Goal: Task Accomplishment & Management: Use online tool/utility

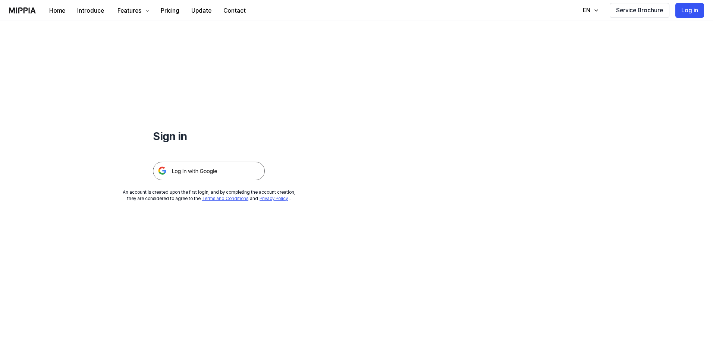
click at [229, 192] on div "An account is created upon the first login, and by completing the account creat…" at bounding box center [209, 195] width 173 height 13
click at [217, 176] on img at bounding box center [209, 171] width 112 height 19
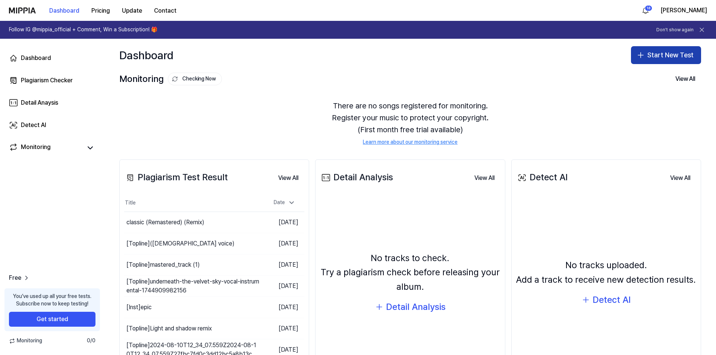
click at [650, 59] on button "Start New Test" at bounding box center [666, 55] width 70 height 18
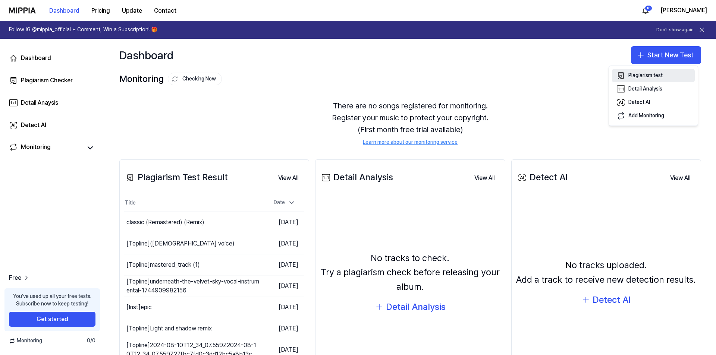
click at [645, 80] on button "Plagiarism test" at bounding box center [653, 75] width 83 height 13
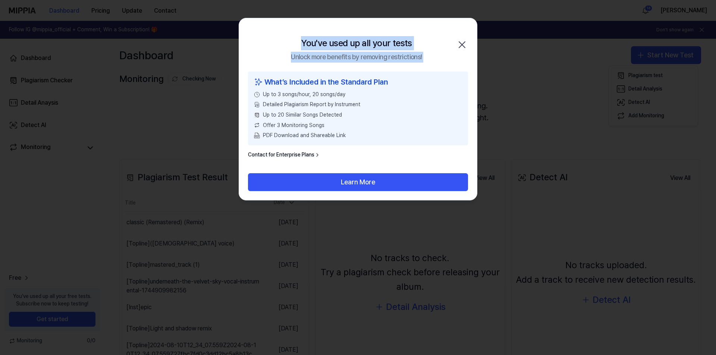
drag, startPoint x: 301, startPoint y: 44, endPoint x: 445, endPoint y: 55, distance: 144.4
click at [445, 55] on div "You've used up all your tests Unlock more benefits by removing restrictions! Cl…" at bounding box center [358, 44] width 238 height 53
click at [422, 51] on h2 "You've used up all your tests Unlock more benefits by removing restrictions!" at bounding box center [356, 49] width 131 height 26
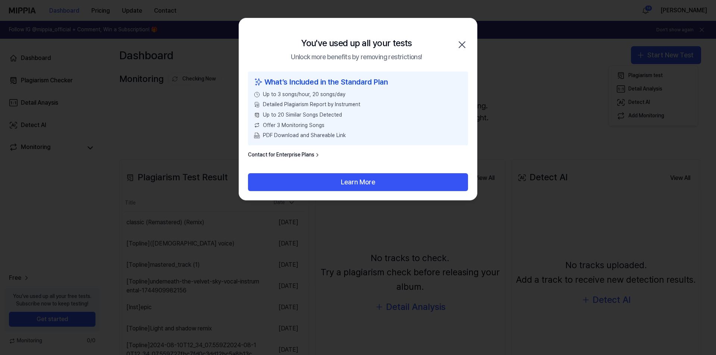
click at [463, 44] on icon "button" at bounding box center [462, 45] width 12 height 12
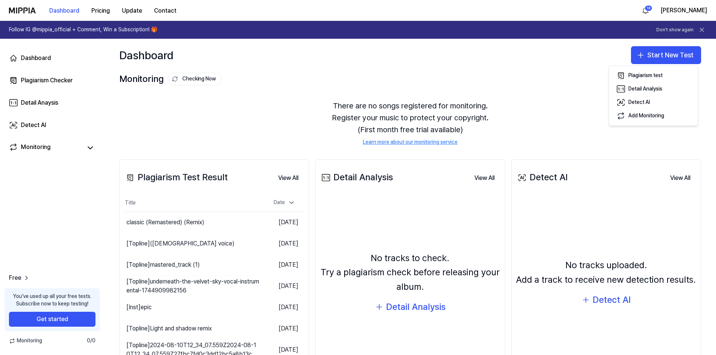
click at [675, 6] on div "18 Aleksandr" at bounding box center [674, 10] width 68 height 12
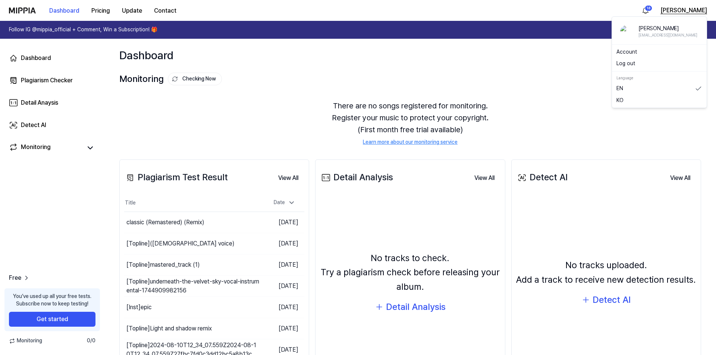
click at [683, 7] on button "Aleksandr" at bounding box center [684, 10] width 47 height 9
click at [625, 64] on button "Log out" at bounding box center [660, 63] width 86 height 7
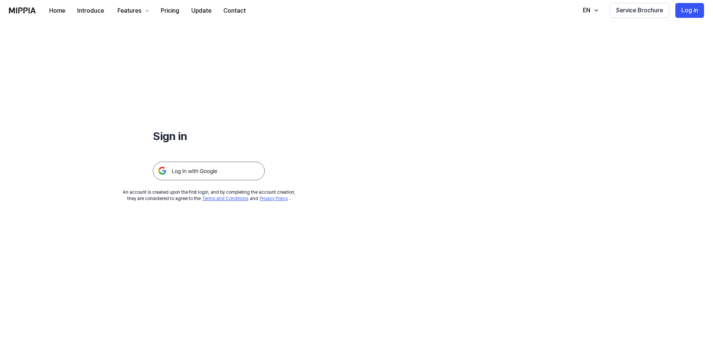
click at [206, 170] on img at bounding box center [209, 171] width 112 height 19
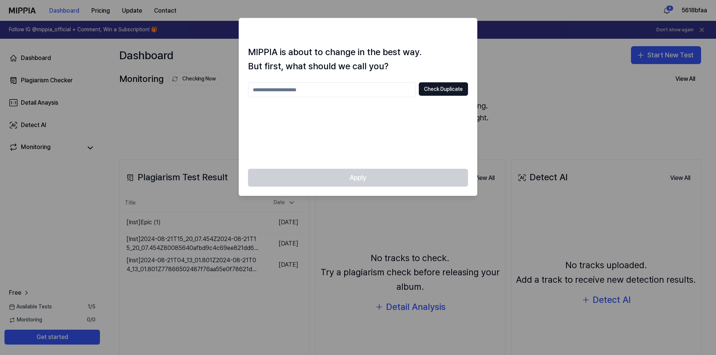
click at [519, 83] on div at bounding box center [358, 177] width 716 height 355
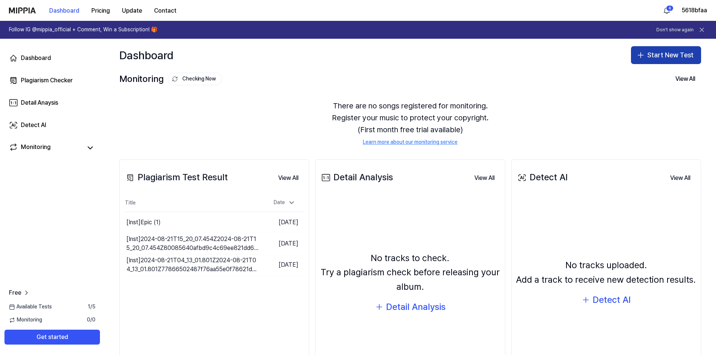
click at [658, 62] on button "Start New Test" at bounding box center [666, 55] width 70 height 18
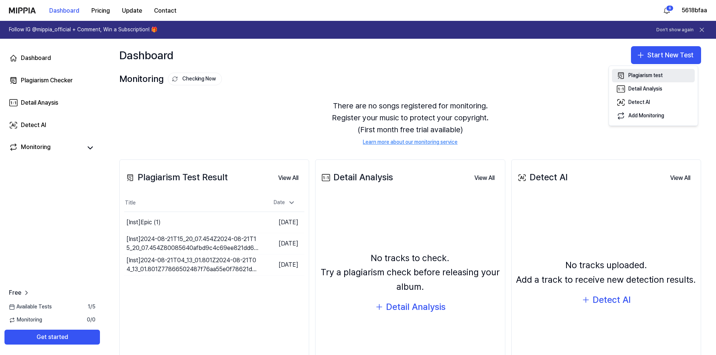
click at [644, 74] on div "Plagiarism test" at bounding box center [645, 75] width 34 height 7
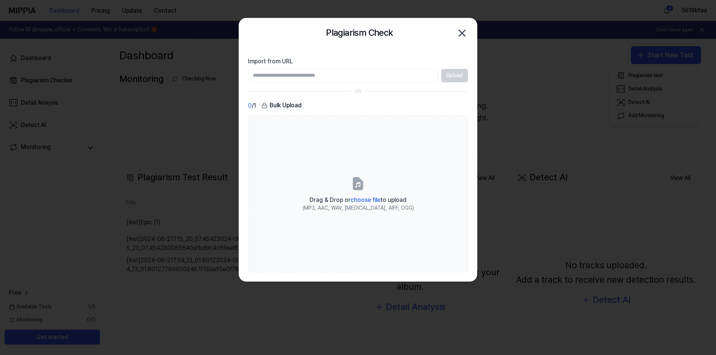
click at [384, 103] on div "0 / 1 Bulk Upload" at bounding box center [358, 105] width 220 height 11
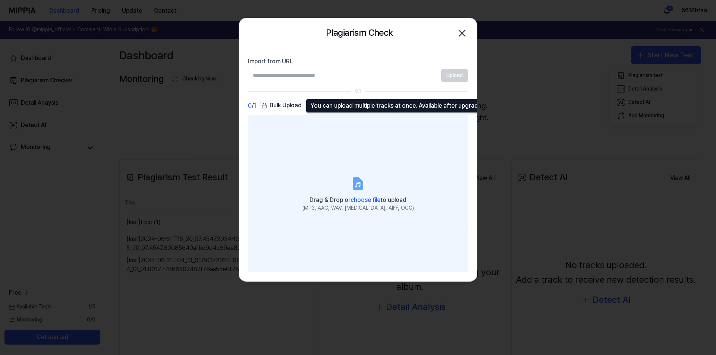
click at [343, 177] on label "Drag & Drop or choose file to upload (MP3, AAC, WAV, [MEDICAL_DATA], AIFF, OGG)" at bounding box center [358, 194] width 220 height 157
click at [0, 0] on input "Drag & Drop or choose file to upload (MP3, AAC, WAV, [MEDICAL_DATA], AIFF, OGG)" at bounding box center [0, 0] width 0 height 0
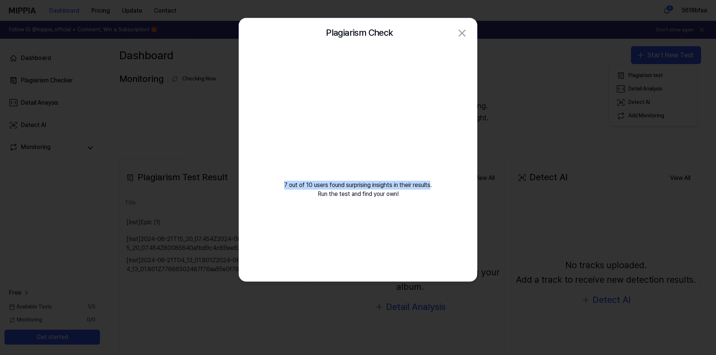
drag, startPoint x: 435, startPoint y: 170, endPoint x: 432, endPoint y: 189, distance: 19.2
click at [432, 189] on div "7 out of 10 users found surprising insights in their results. Run the test and …" at bounding box center [358, 132] width 238 height 169
drag, startPoint x: 414, startPoint y: 192, endPoint x: 273, endPoint y: 183, distance: 140.9
click at [273, 183] on div "7 out of 10 users found surprising insights in their results. Run the test and …" at bounding box center [358, 132] width 238 height 169
click at [369, 204] on div "7 out of 10 users found surprising insights in their results. Run the test and …" at bounding box center [358, 132] width 238 height 169
